Goal: Transaction & Acquisition: Purchase product/service

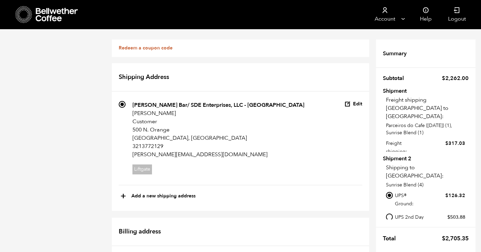
click at [414, 122] on p "Parceiros do Cafe ([DATE]) (1), Sunrise Blend (1)" at bounding box center [427, 129] width 83 height 14
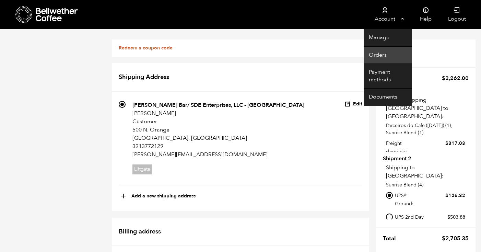
click at [378, 51] on link "Orders" at bounding box center [388, 55] width 48 height 17
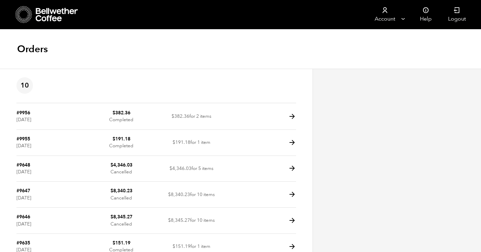
click at [302, 50] on div "Orders" at bounding box center [240, 49] width 481 height 39
click at [38, 13] on icon at bounding box center [57, 15] width 43 height 14
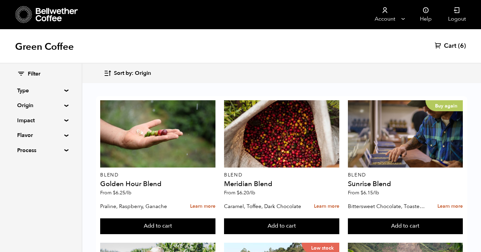
click at [456, 48] on span "Cart" at bounding box center [450, 46] width 12 height 8
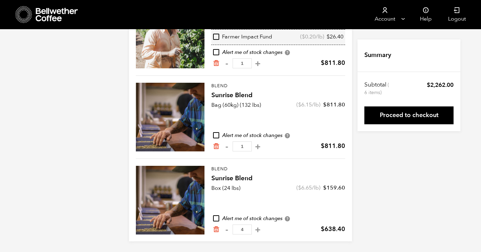
scroll to position [109, 0]
click at [218, 232] on icon "Remove from cart" at bounding box center [216, 229] width 7 height 7
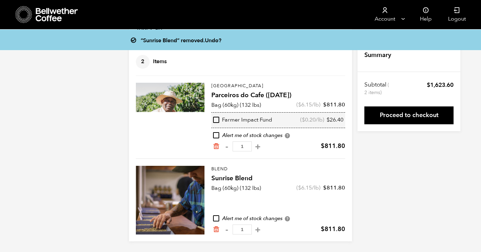
scroll to position [26, 0]
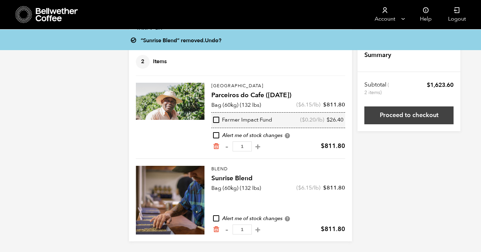
click at [405, 118] on link "Proceed to checkout" at bounding box center [408, 115] width 89 height 18
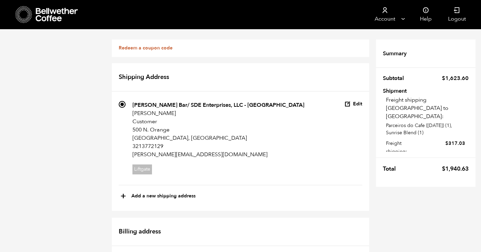
scroll to position [559, 0]
